Goal: Task Accomplishment & Management: Manage account settings

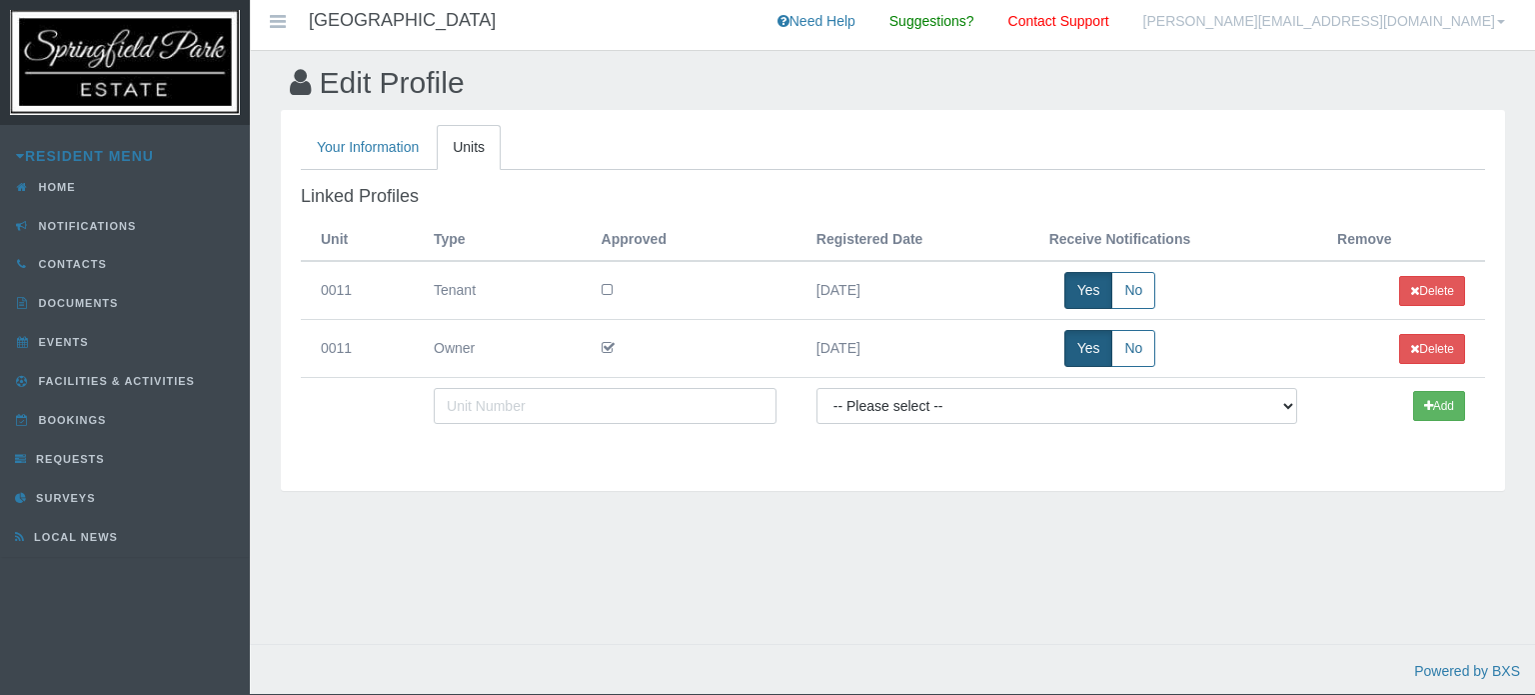
click at [605, 288] on icon at bounding box center [607, 290] width 11 height 14
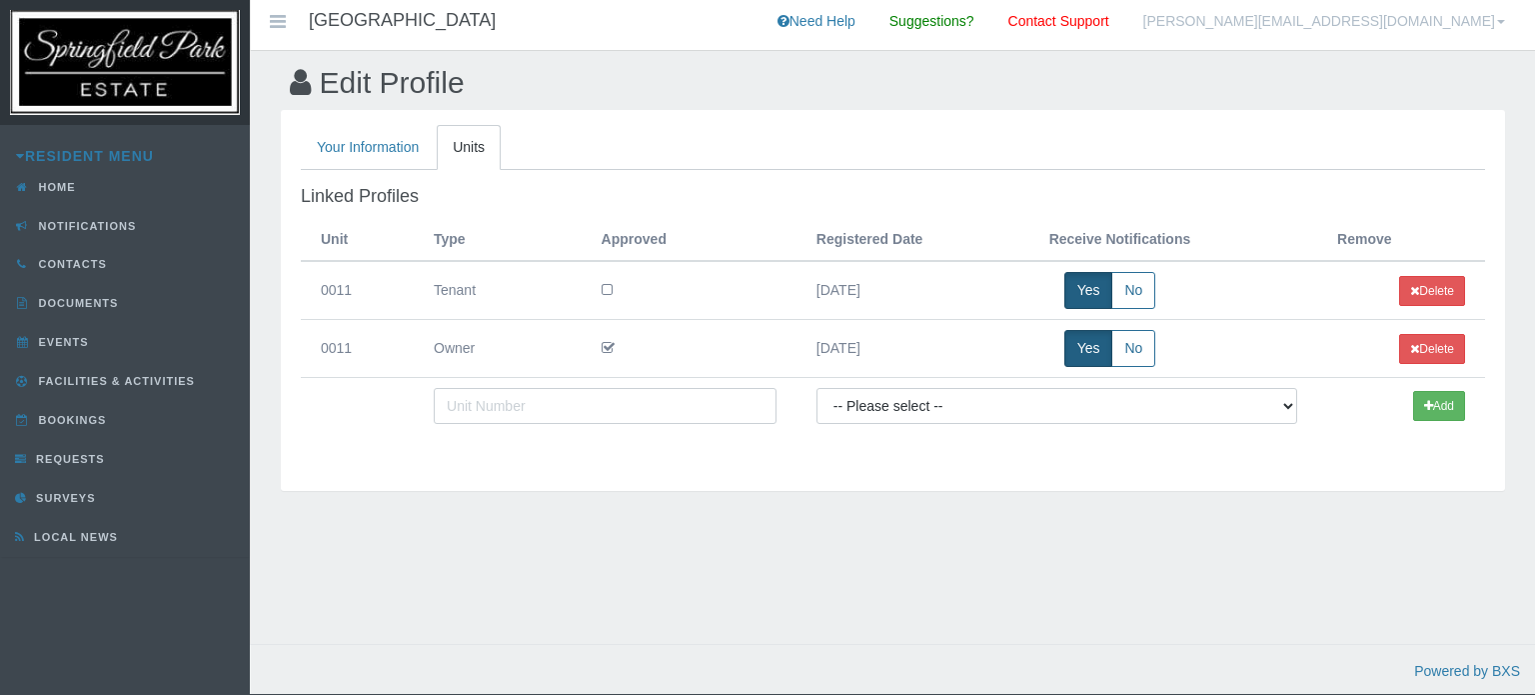
click at [605, 288] on icon at bounding box center [607, 290] width 11 height 14
click at [128, 186] on link "Home" at bounding box center [125, 187] width 250 height 39
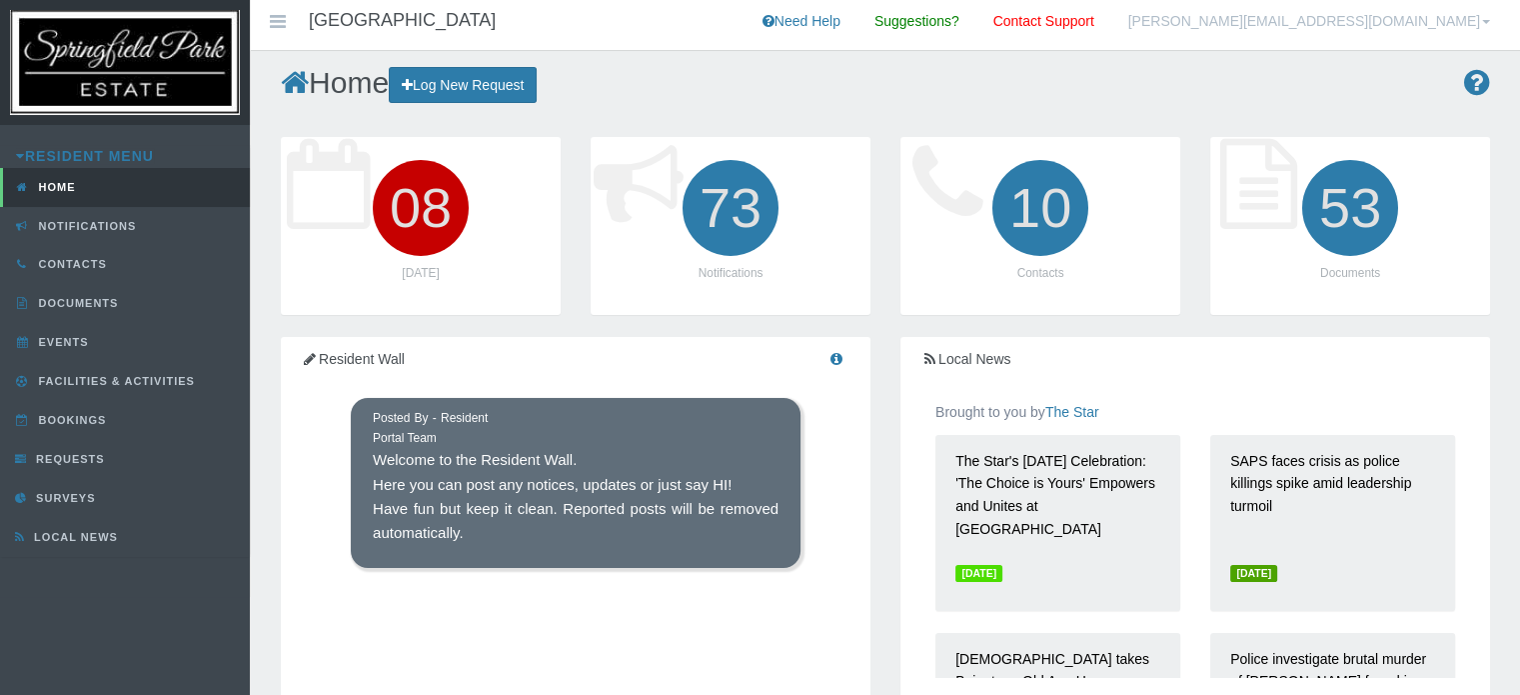
click at [1422, 17] on link "ricardoi@mweb.co.za" at bounding box center [1309, 25] width 392 height 50
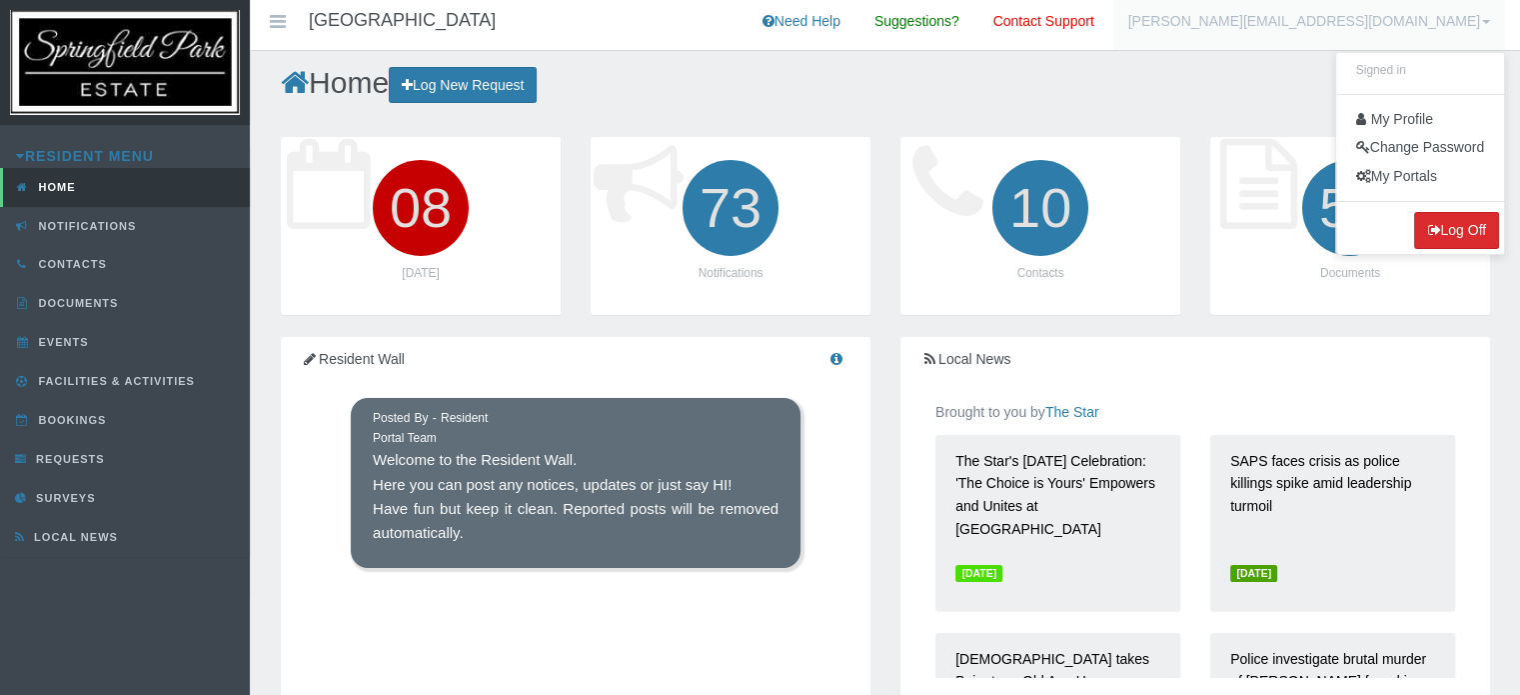
click at [1460, 245] on button "Log Off" at bounding box center [1456, 230] width 85 height 37
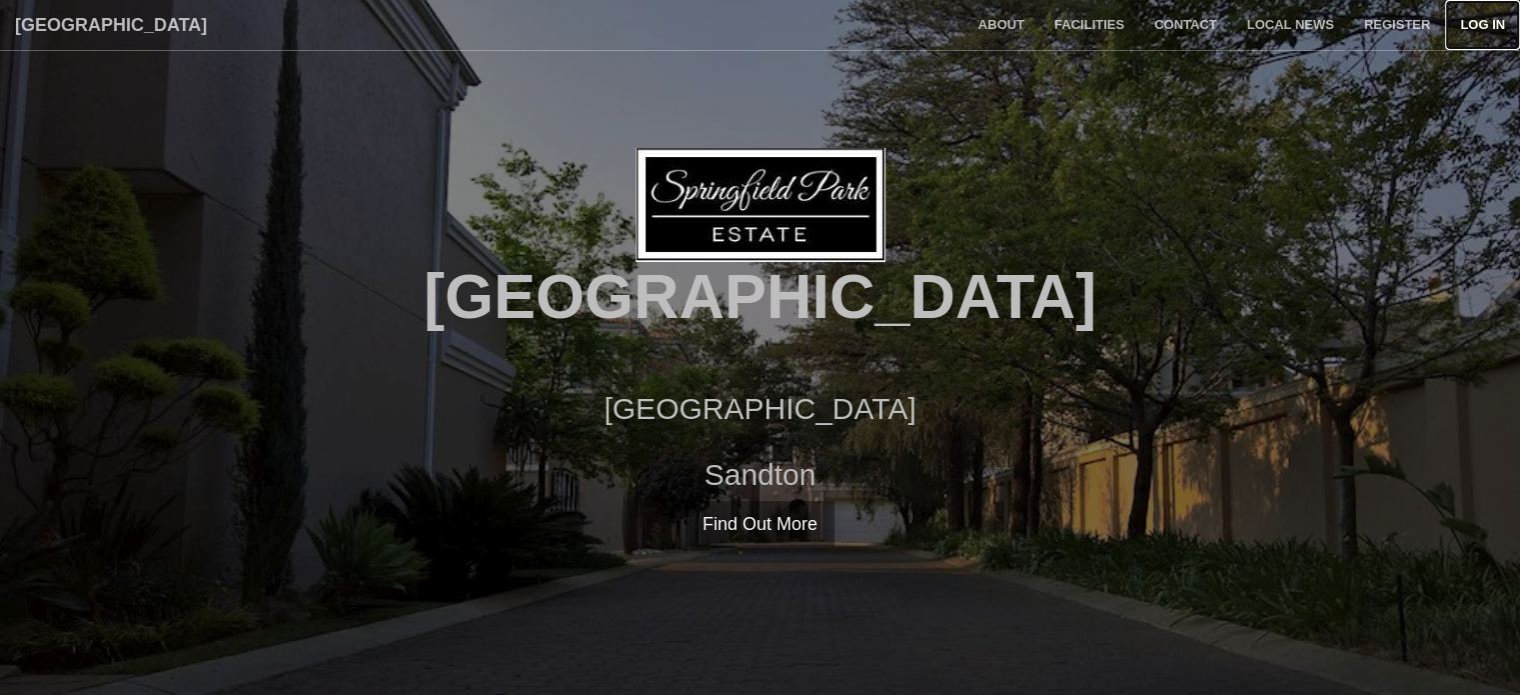
click at [1472, 26] on link "Log in" at bounding box center [1482, 25] width 75 height 50
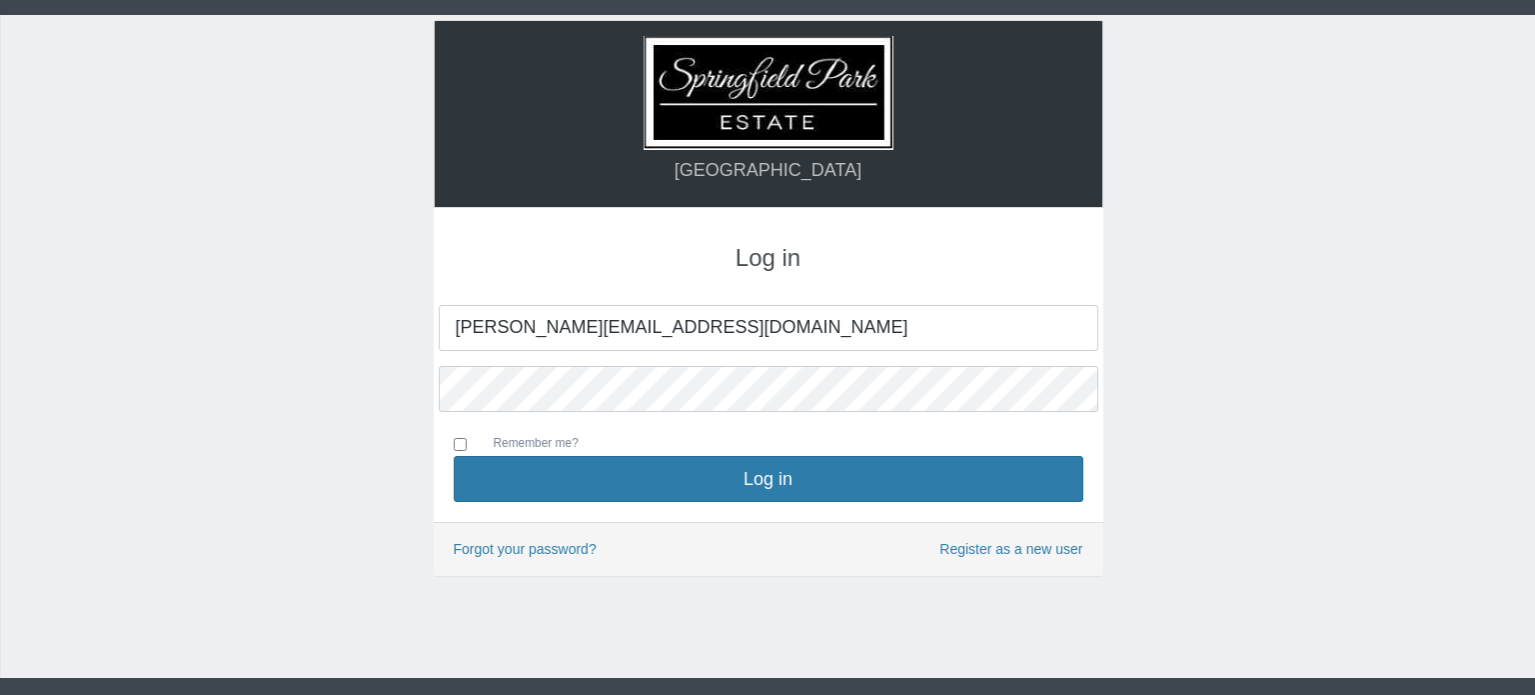
type input "[PERSON_NAME][EMAIL_ADDRESS][DOMAIN_NAME]"
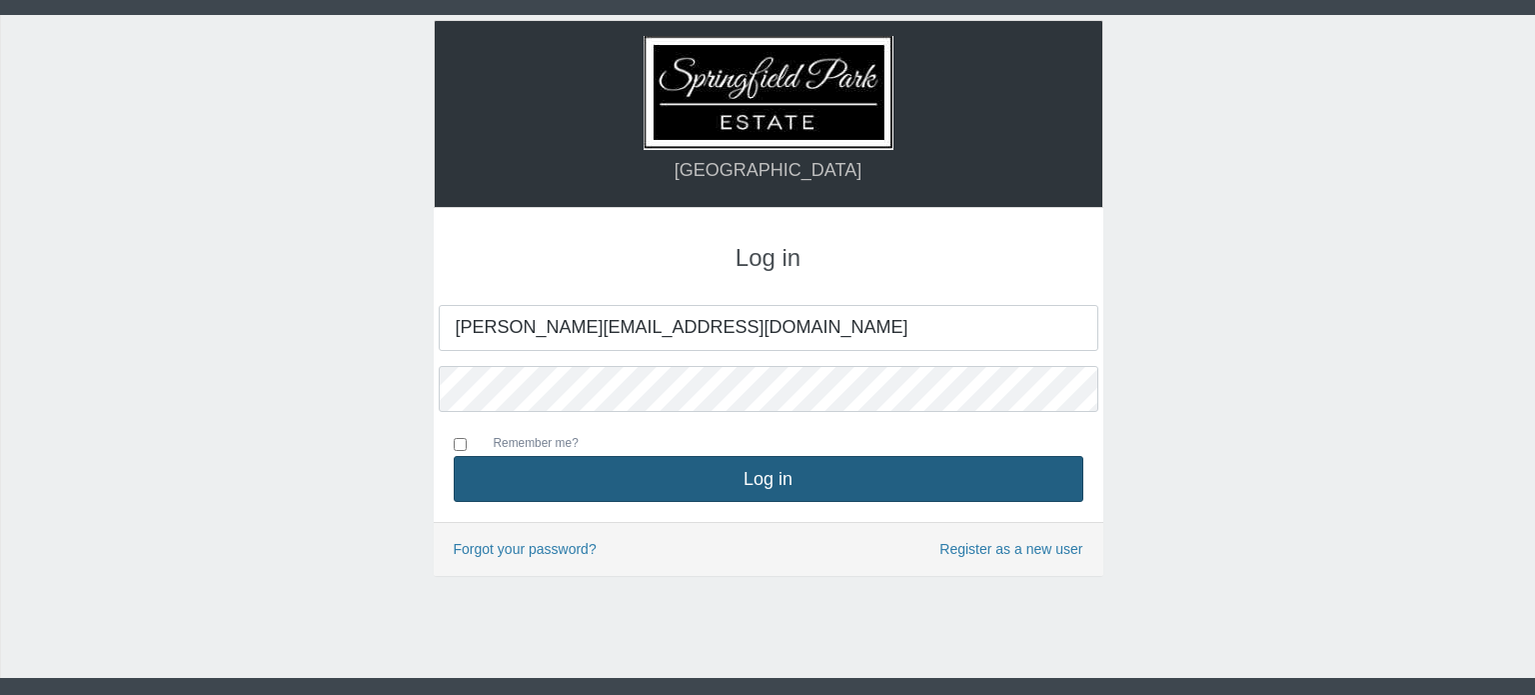
click at [788, 475] on button "Log in" at bounding box center [769, 479] width 630 height 46
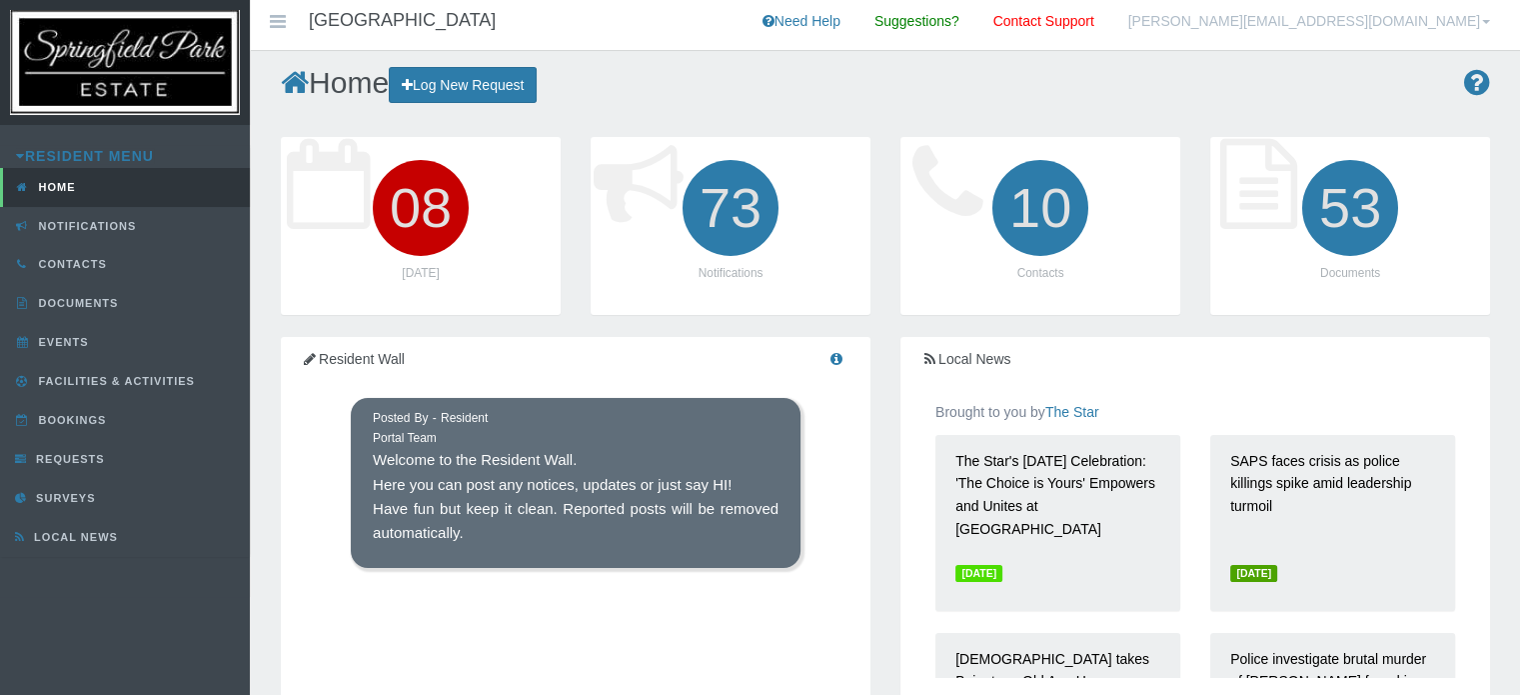
click at [1374, 18] on link "[PERSON_NAME][EMAIL_ADDRESS][DOMAIN_NAME]" at bounding box center [1309, 25] width 392 height 50
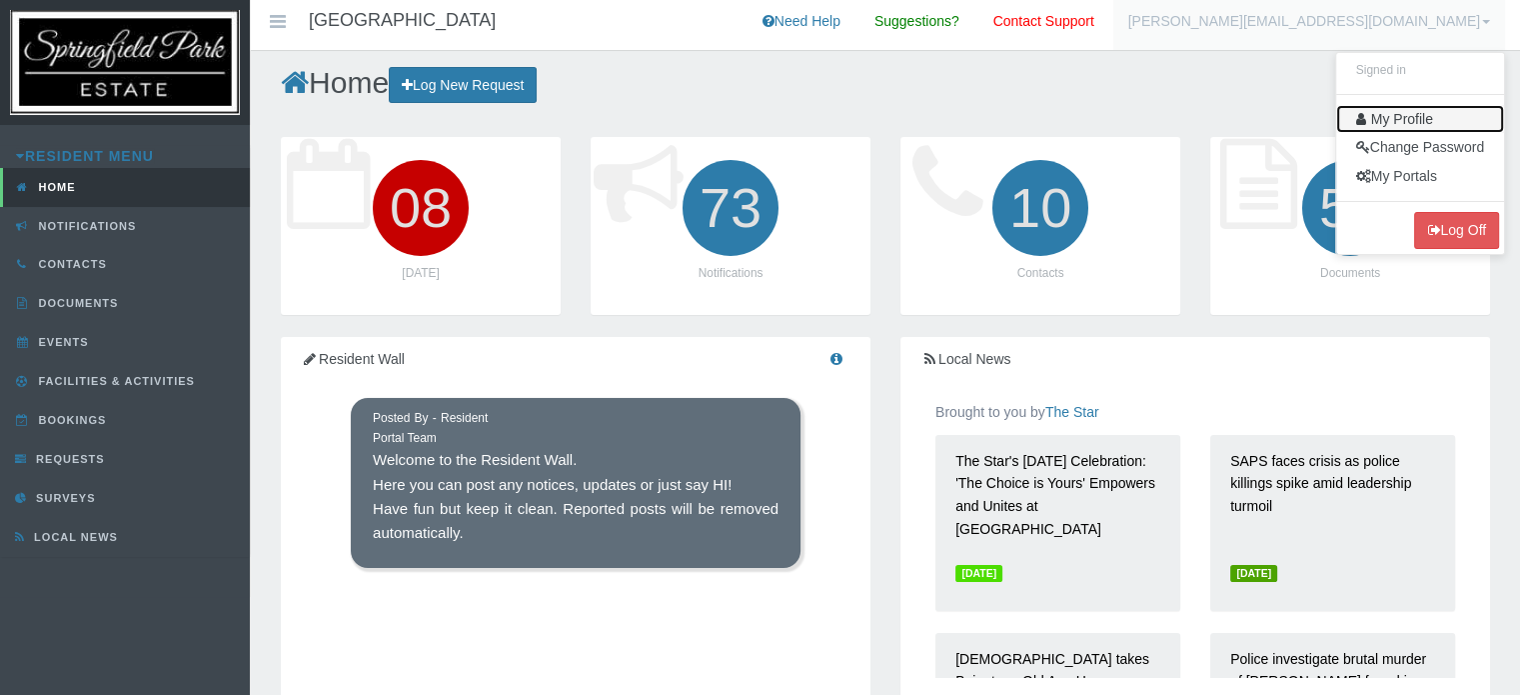
click at [1422, 124] on link "My Profile" at bounding box center [1420, 119] width 168 height 29
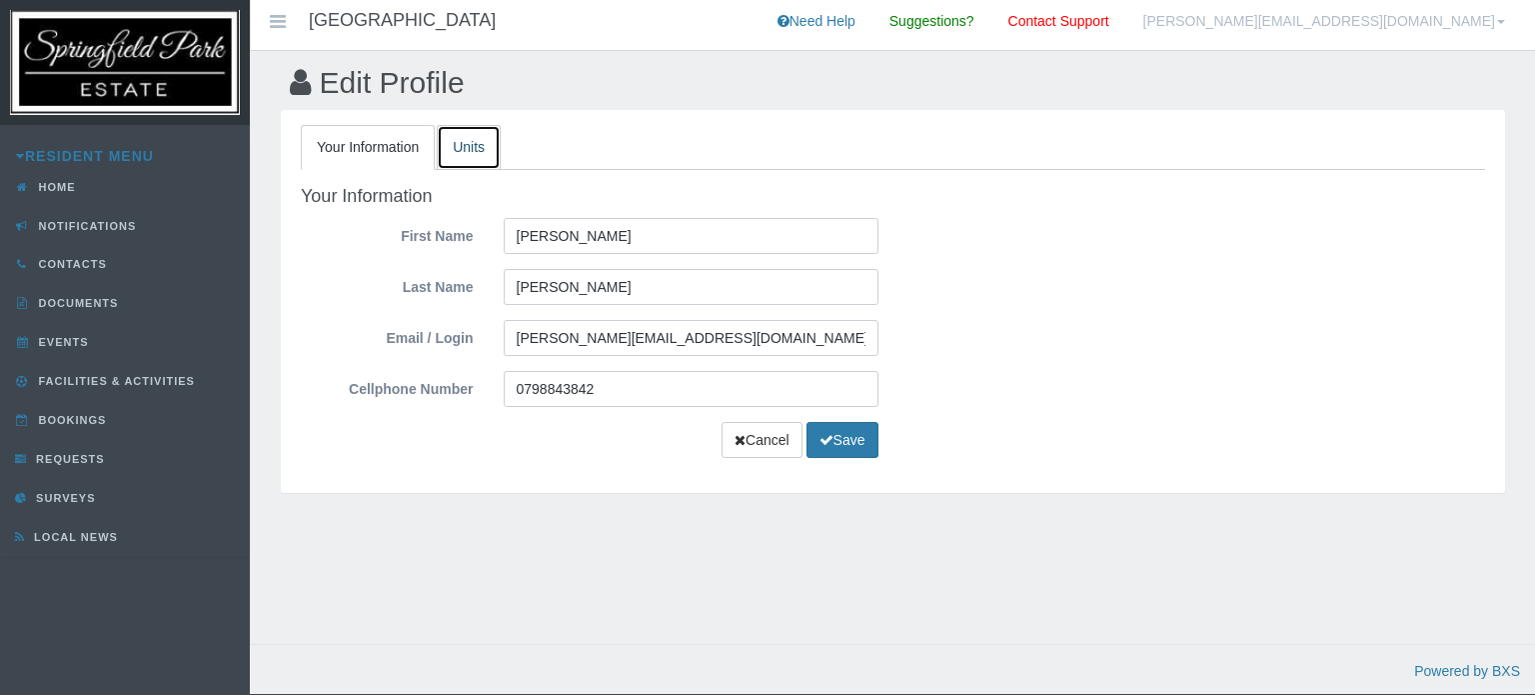
click at [460, 145] on link "Units" at bounding box center [469, 147] width 64 height 45
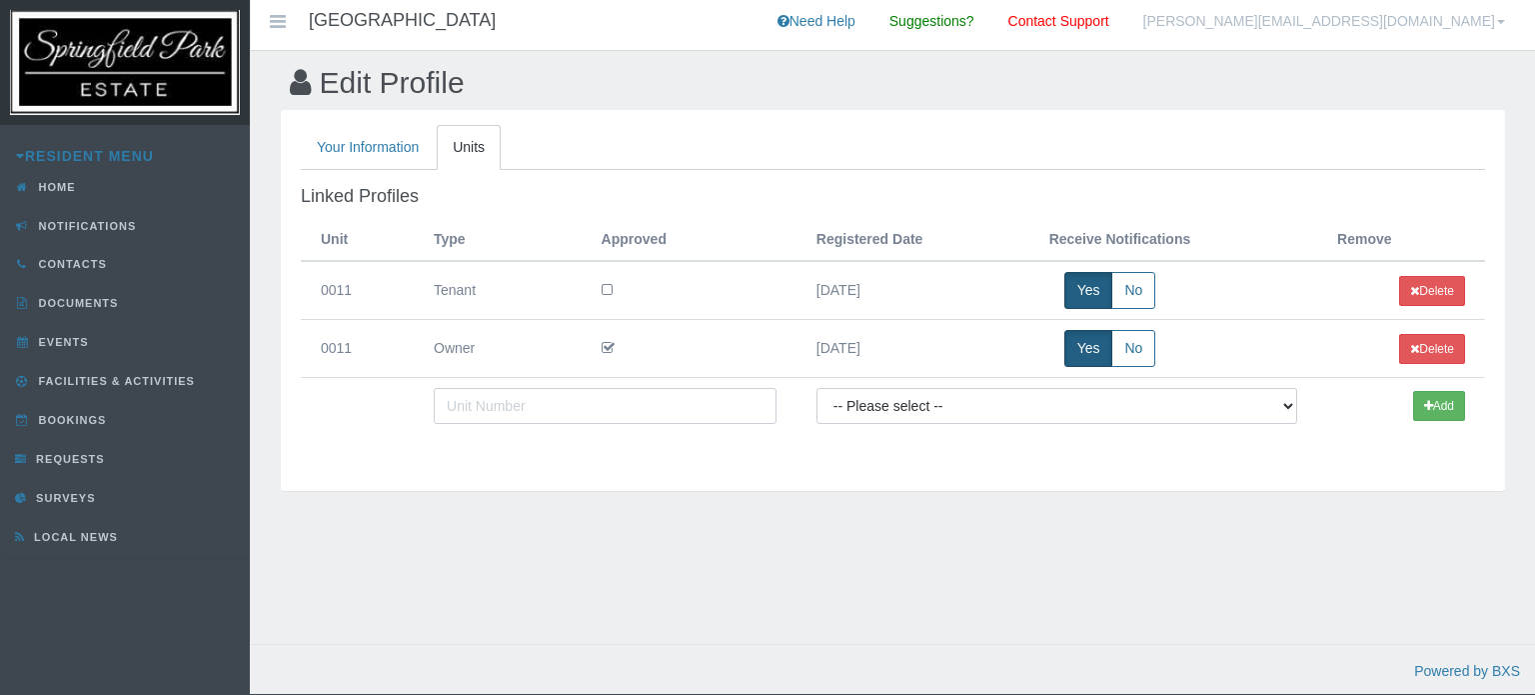
click at [603, 286] on icon at bounding box center [607, 290] width 11 height 14
click at [1395, 23] on link "[PERSON_NAME][EMAIL_ADDRESS][DOMAIN_NAME]" at bounding box center [1324, 25] width 392 height 50
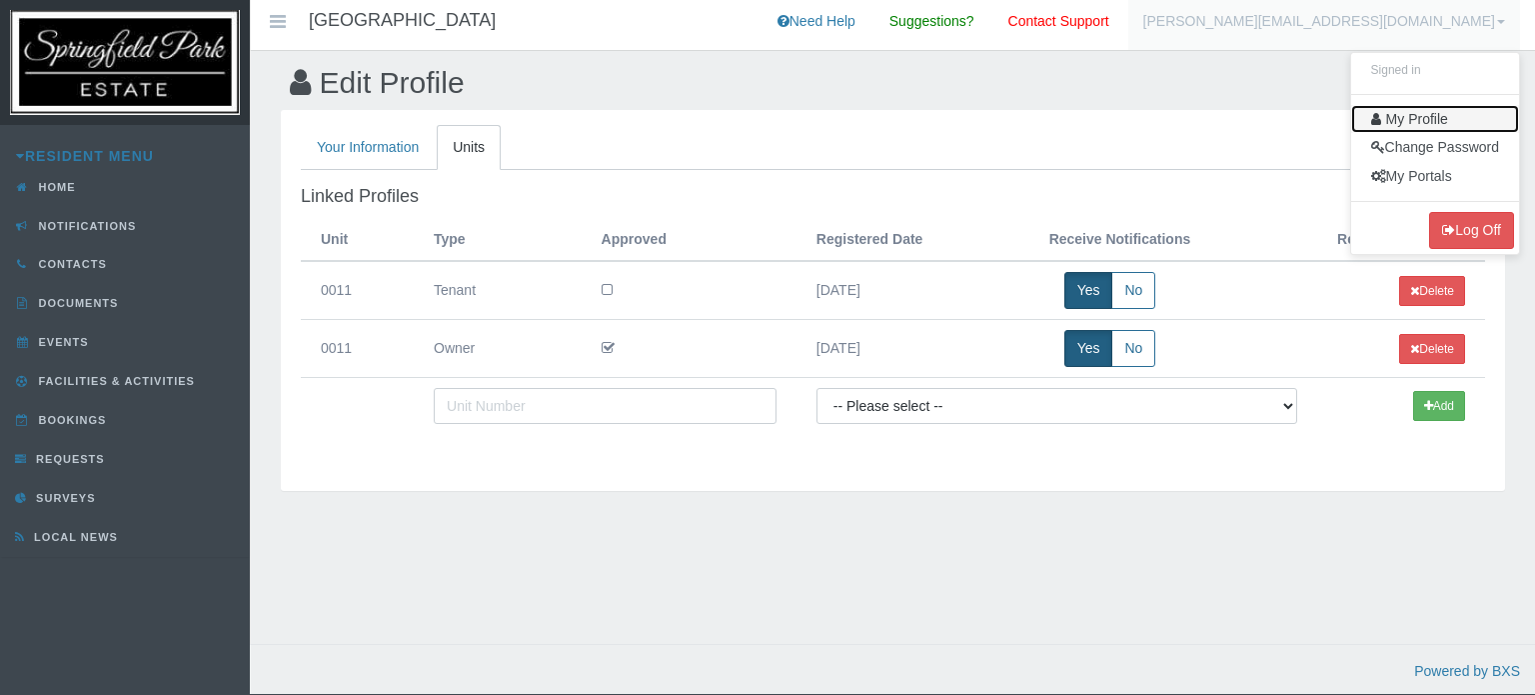
click at [1425, 127] on link "My Profile" at bounding box center [1435, 119] width 168 height 29
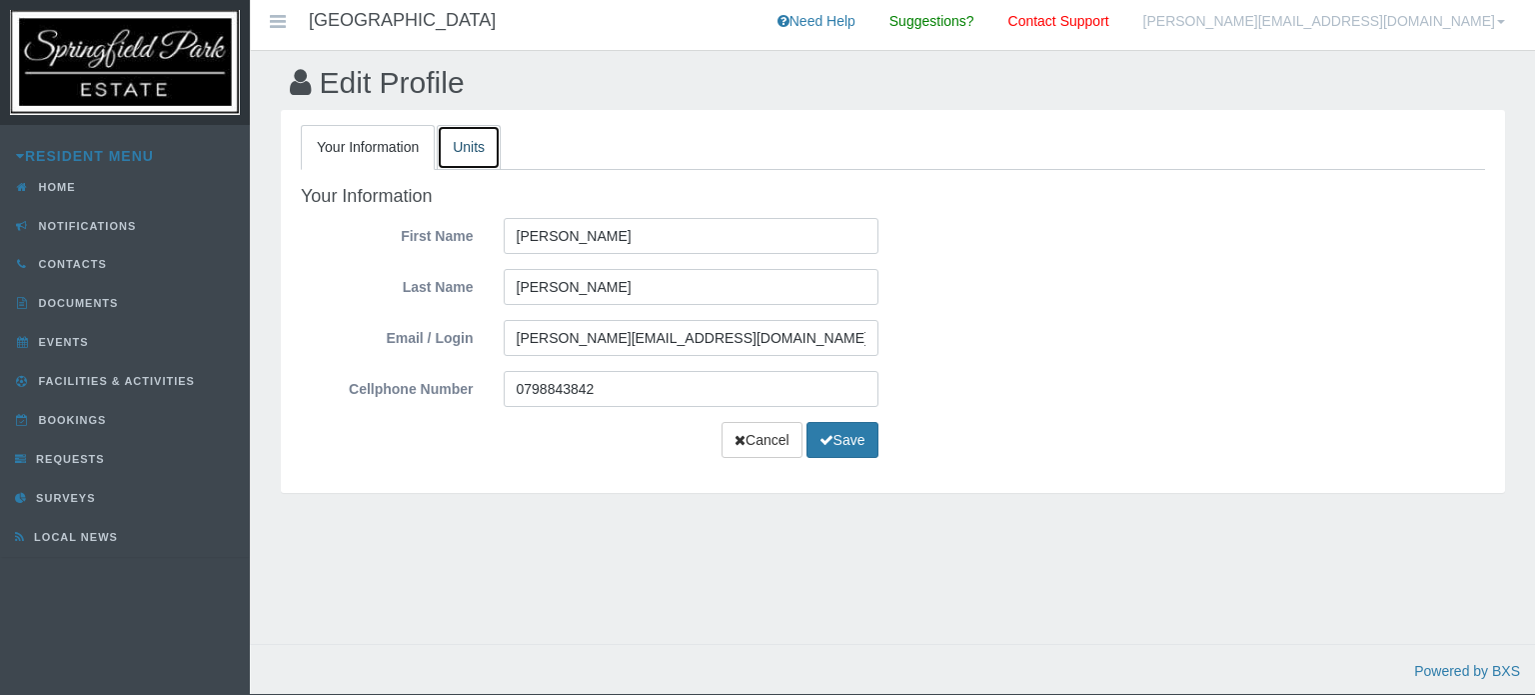
click at [449, 139] on link "Units" at bounding box center [469, 147] width 64 height 45
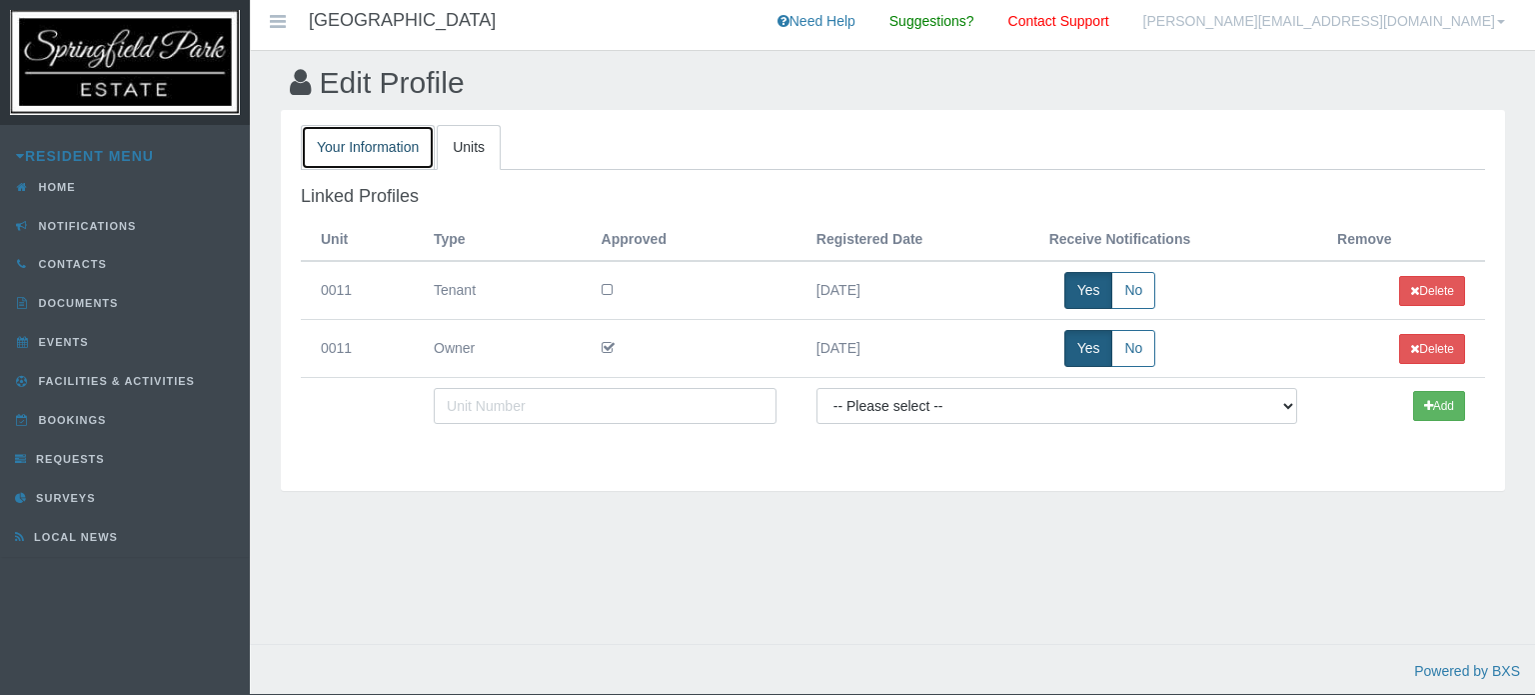
click at [374, 139] on link "Your Information" at bounding box center [368, 147] width 134 height 45
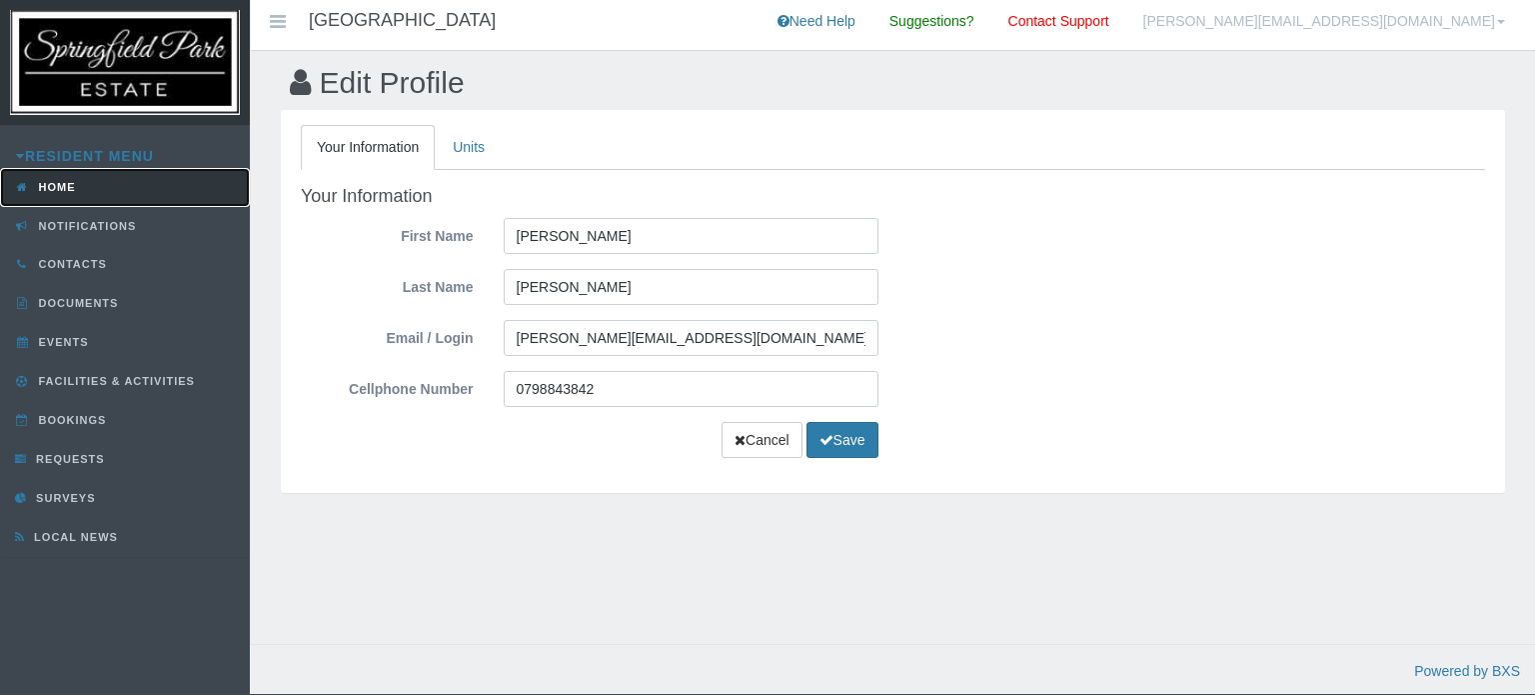
click at [84, 198] on link "Home" at bounding box center [125, 187] width 250 height 39
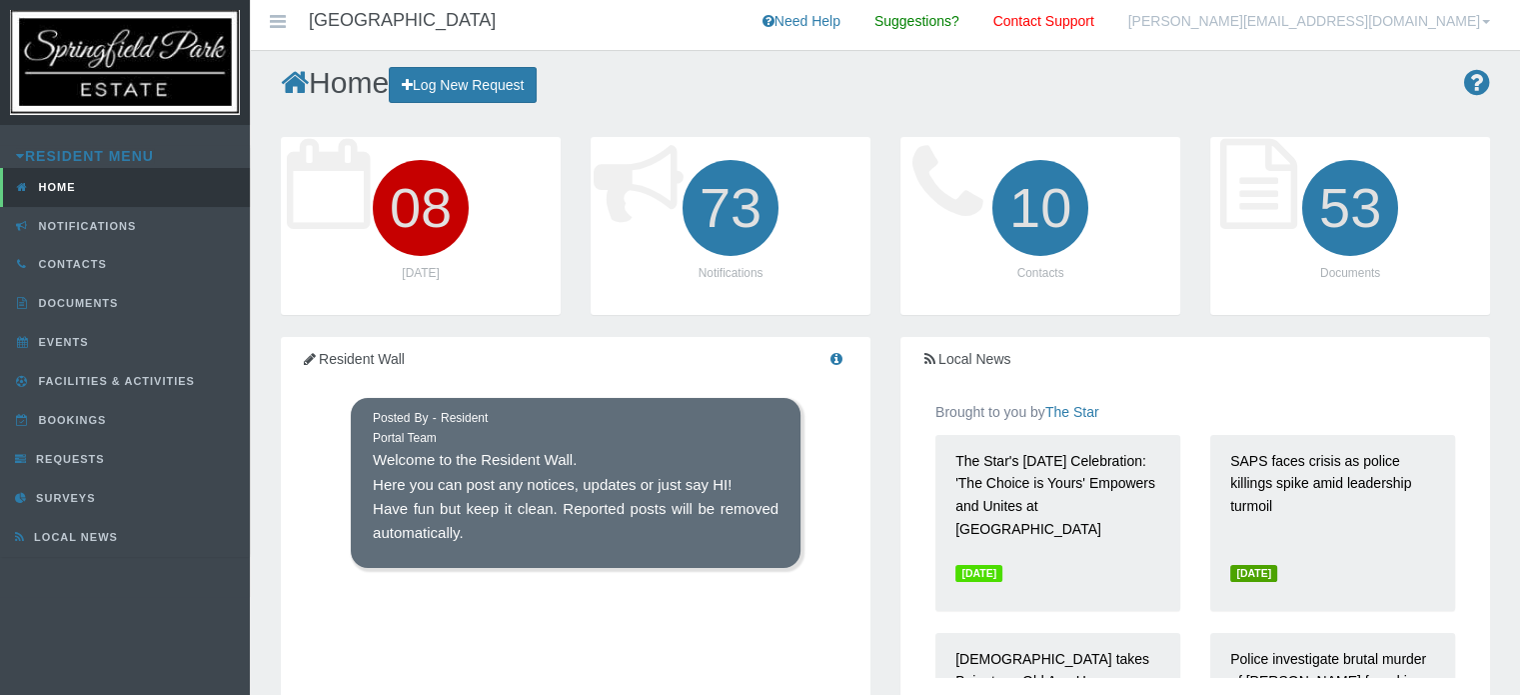
click at [1438, 23] on link "[PERSON_NAME][EMAIL_ADDRESS][DOMAIN_NAME]" at bounding box center [1309, 25] width 392 height 50
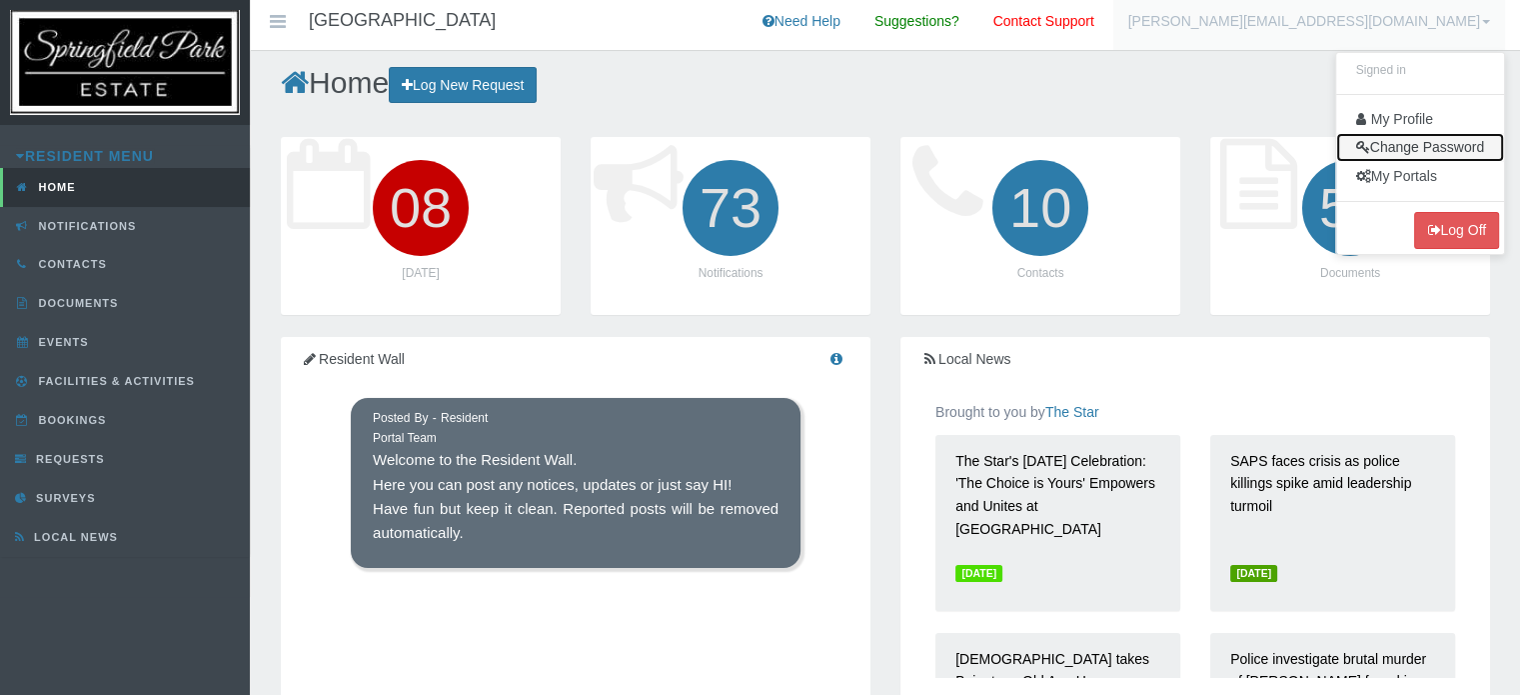
click at [1444, 143] on link "Change Password" at bounding box center [1420, 147] width 168 height 29
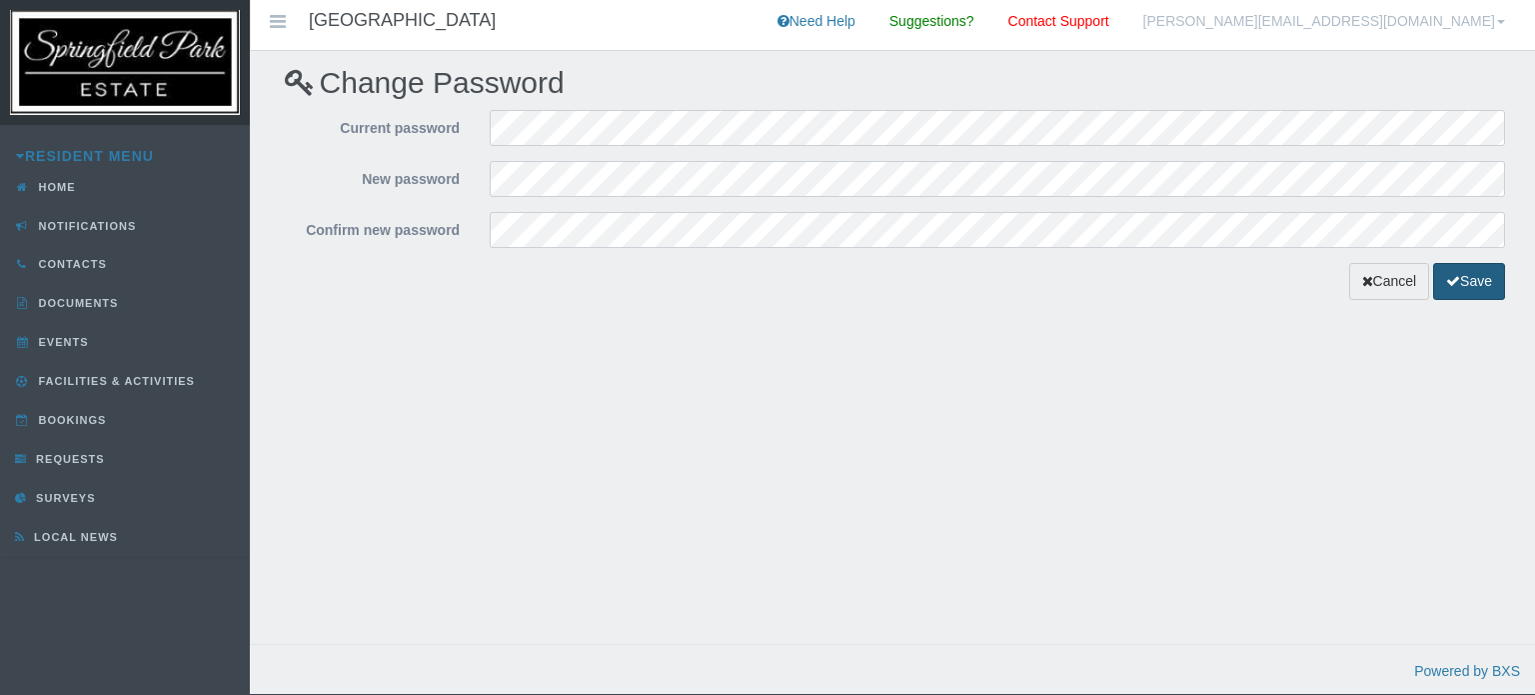
click at [1481, 276] on button "Save" at bounding box center [1469, 281] width 72 height 37
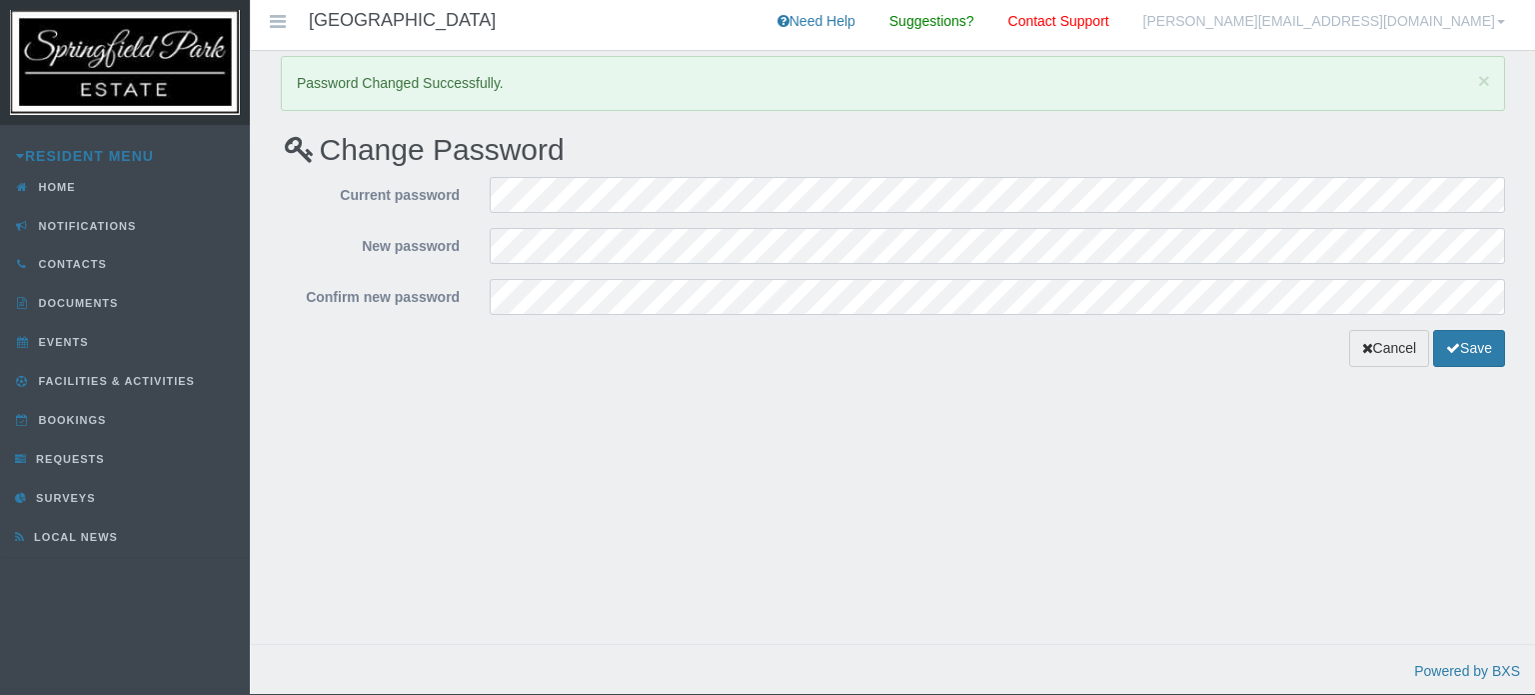
click at [1411, 23] on link "[PERSON_NAME][EMAIL_ADDRESS][DOMAIN_NAME]" at bounding box center [1324, 25] width 392 height 50
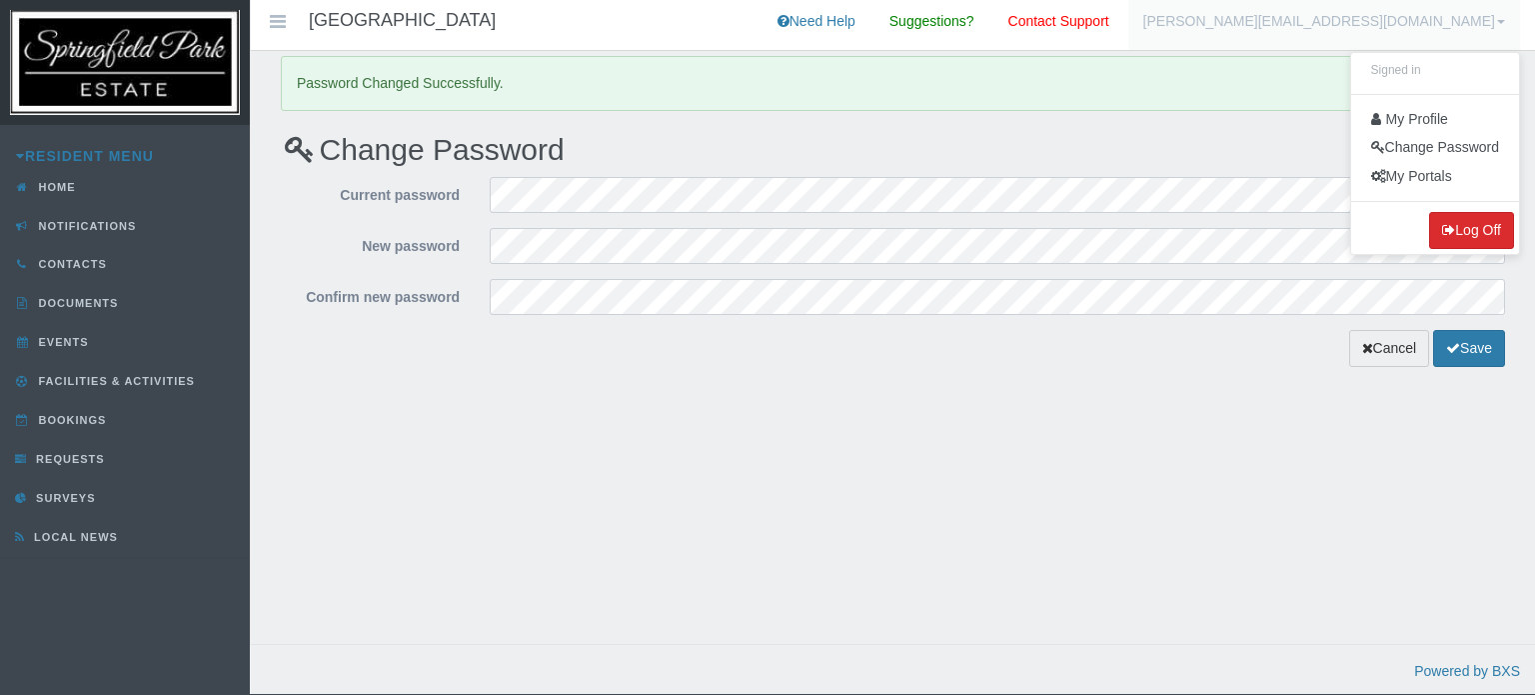
click at [1458, 242] on button "Log Off" at bounding box center [1471, 230] width 85 height 37
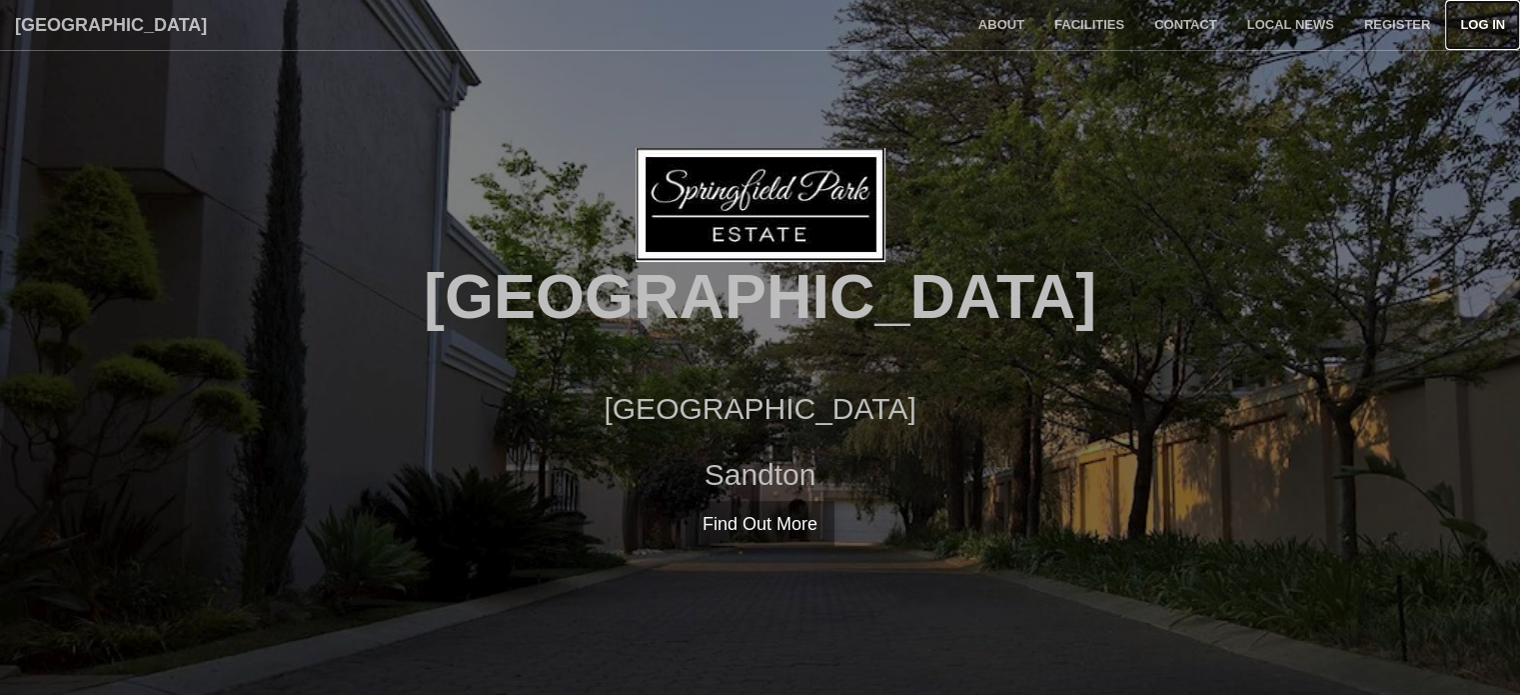
click at [1484, 25] on link "Log in" at bounding box center [1482, 25] width 75 height 50
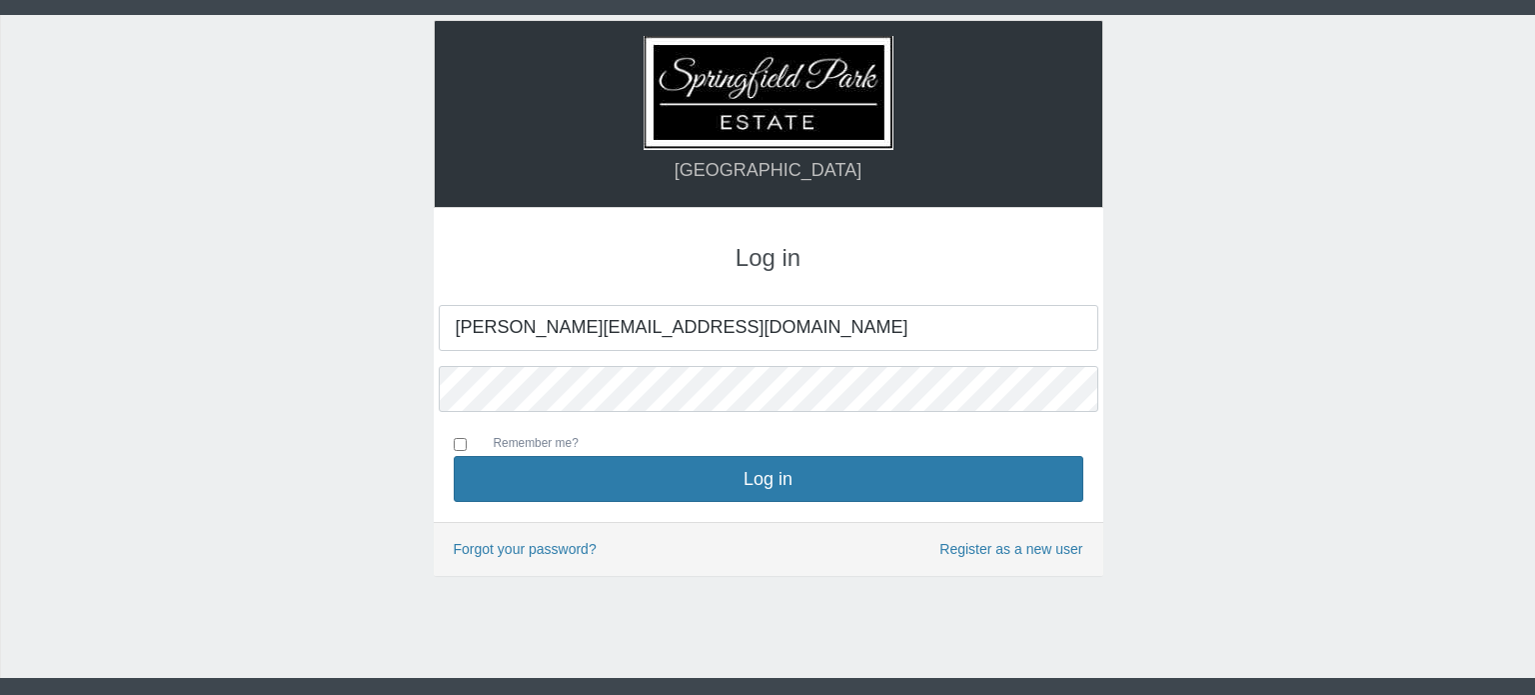
type input "[PERSON_NAME][EMAIL_ADDRESS][DOMAIN_NAME]"
click at [463, 444] on input "Remember me?" at bounding box center [460, 444] width 13 height 13
checkbox input "true"
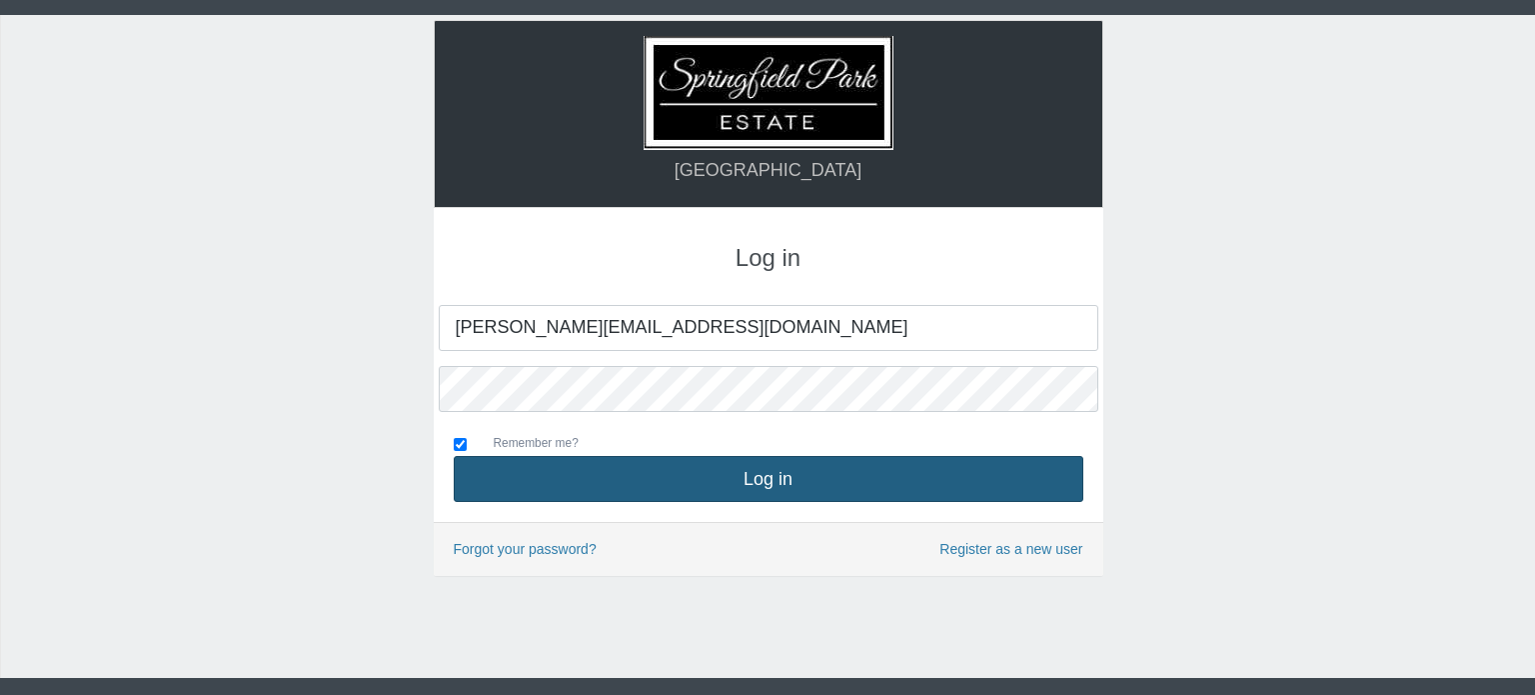
click at [747, 466] on button "Log in" at bounding box center [769, 479] width 630 height 46
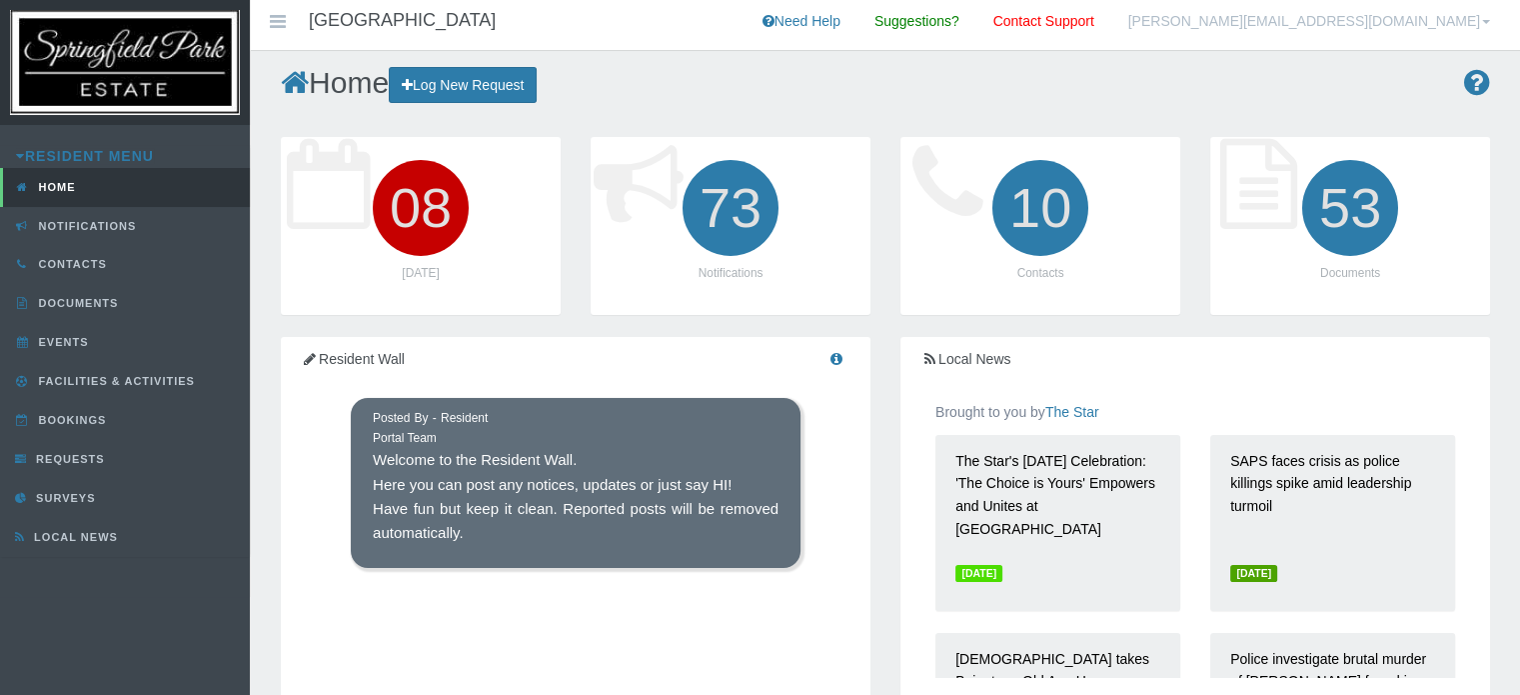
click at [1426, 20] on link "[PERSON_NAME][EMAIL_ADDRESS][DOMAIN_NAME]" at bounding box center [1309, 25] width 392 height 50
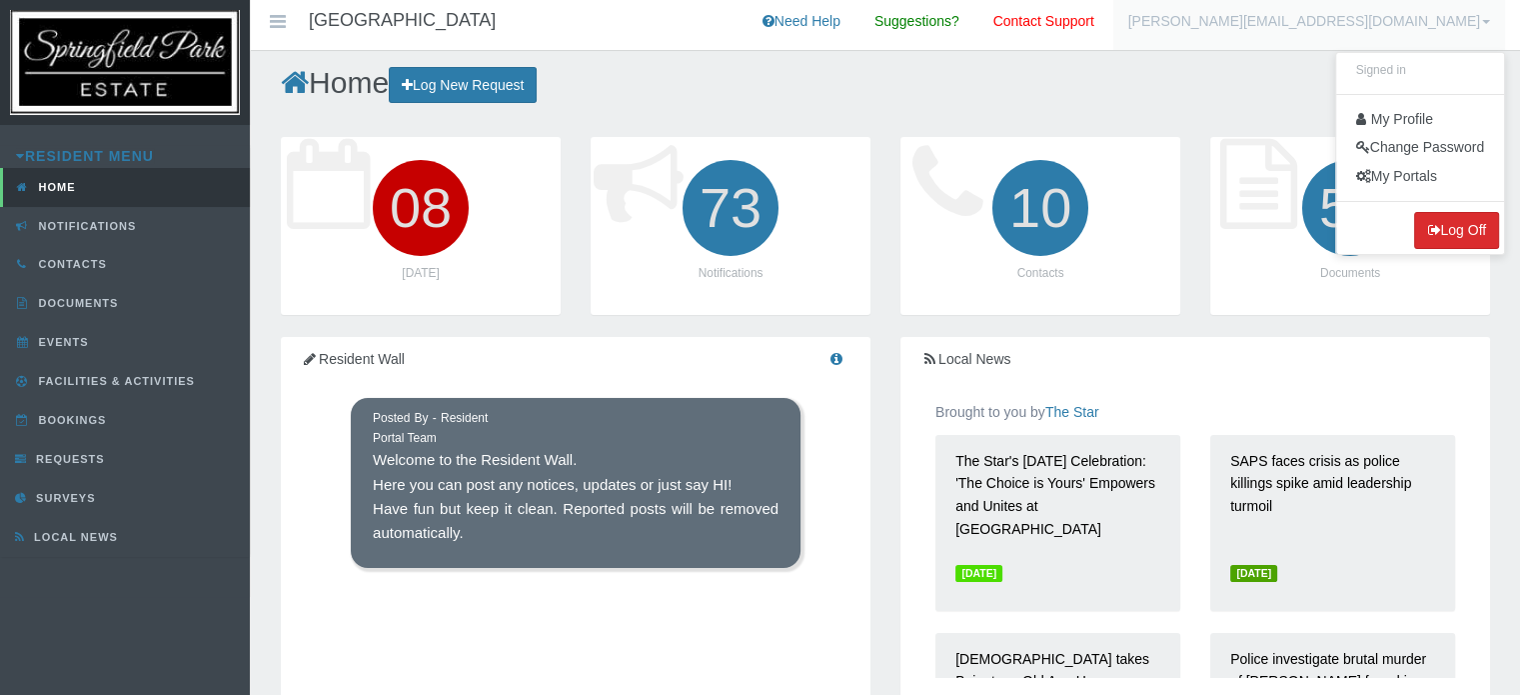
click at [1440, 219] on button "Log Off" at bounding box center [1456, 230] width 85 height 37
